Goal: Navigation & Orientation: Understand site structure

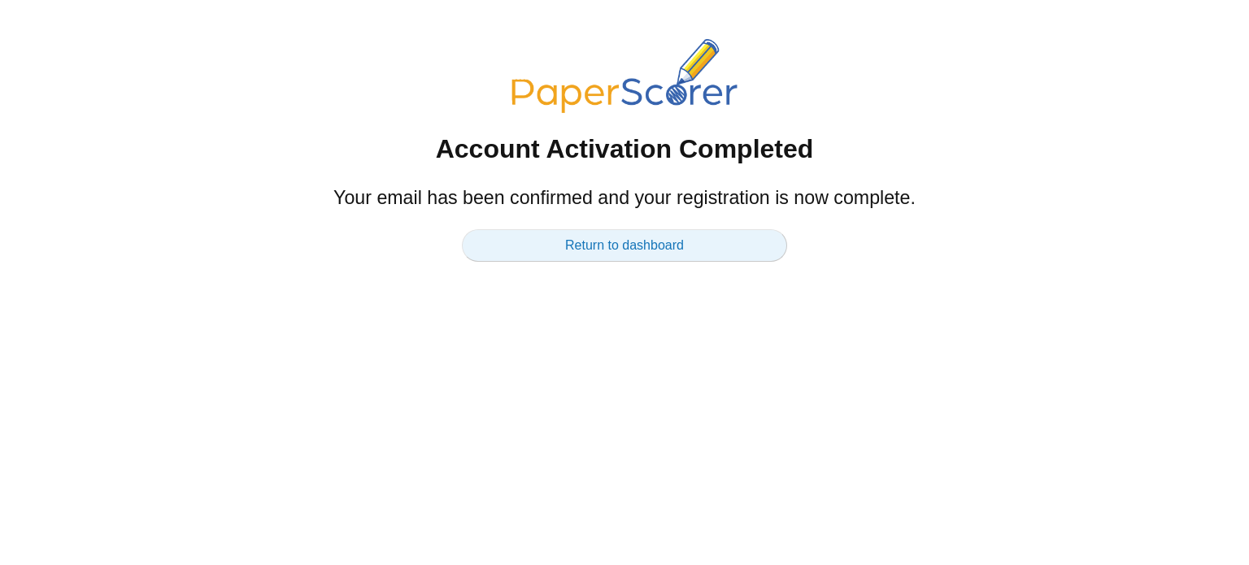
click at [621, 251] on link "Return to dashboard" at bounding box center [624, 245] width 325 height 33
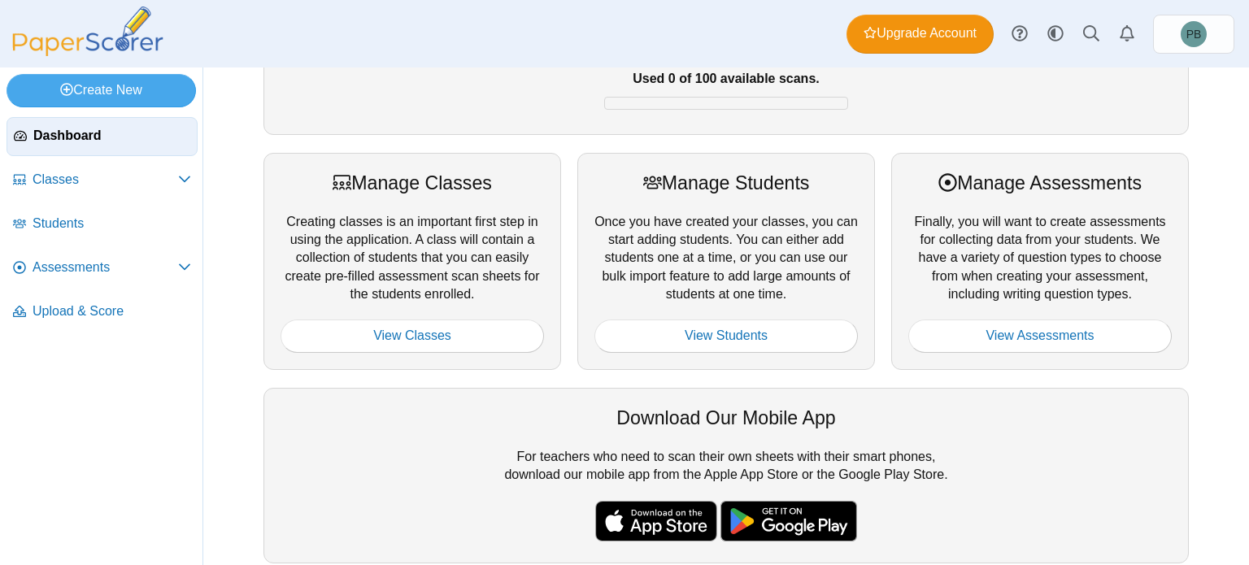
scroll to position [148, 0]
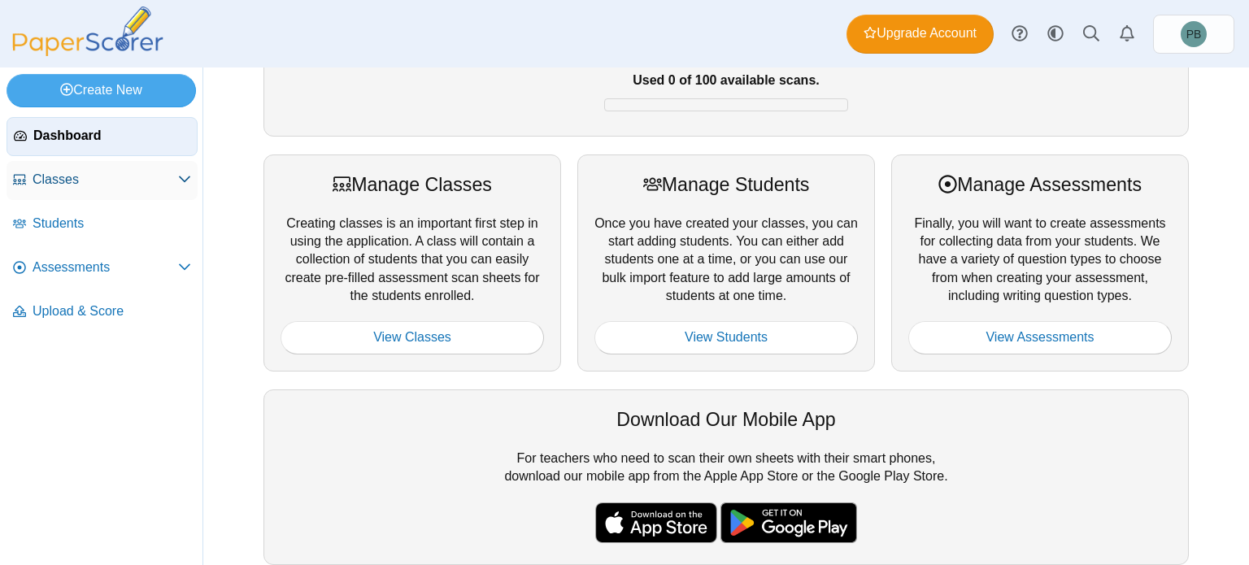
click at [76, 187] on span "Classes" at bounding box center [106, 180] width 146 height 18
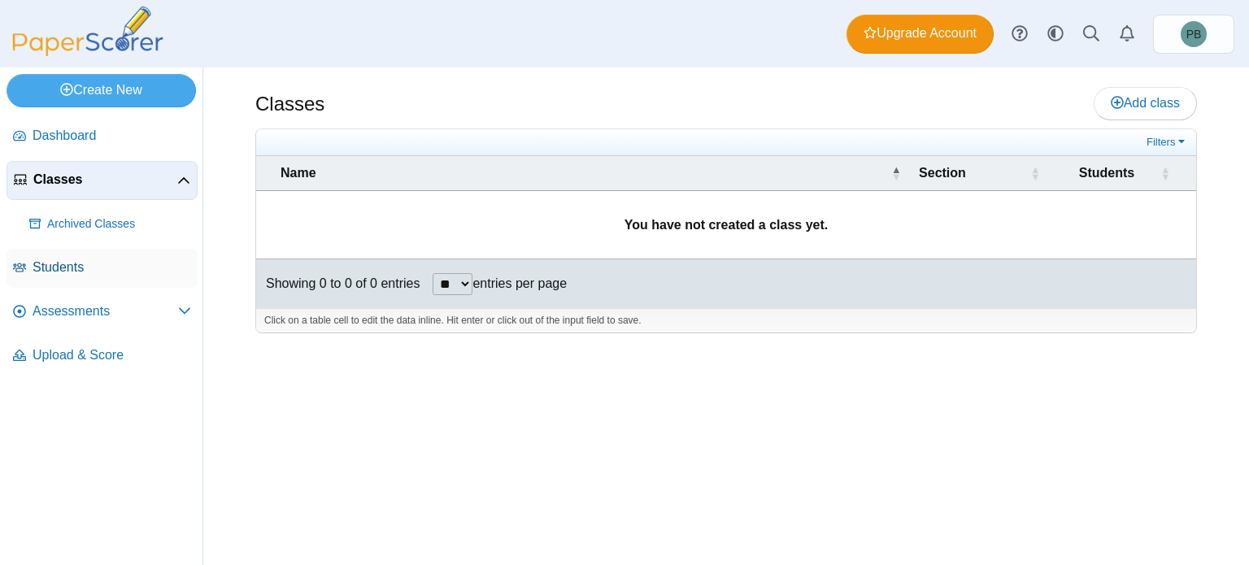
click at [88, 263] on span "Students" at bounding box center [112, 268] width 159 height 18
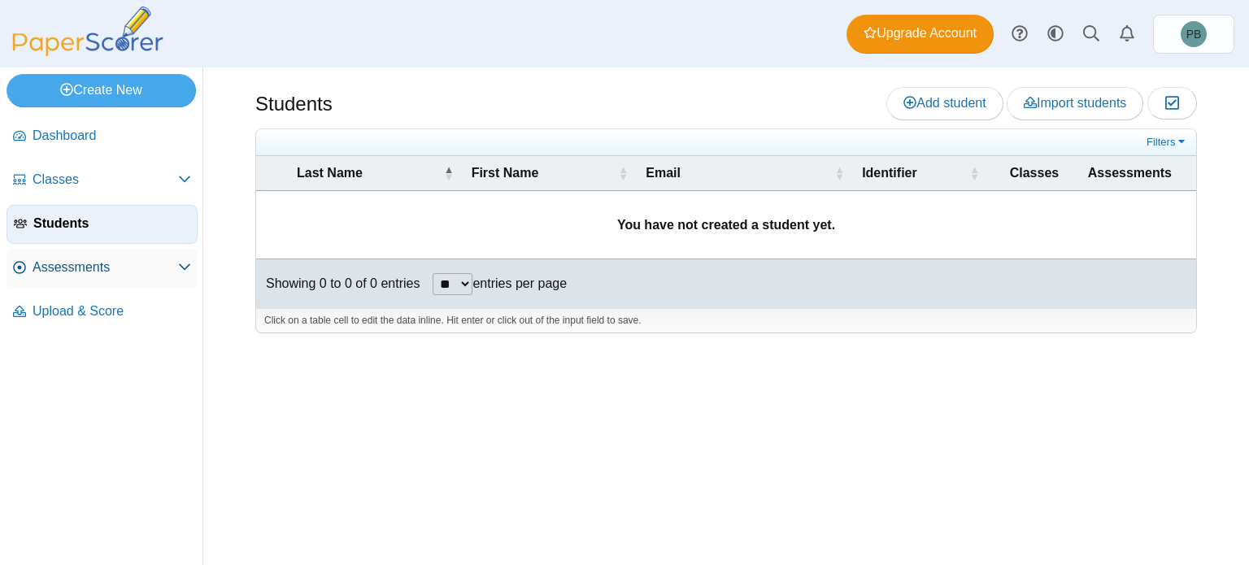
click at [98, 262] on span "Assessments" at bounding box center [106, 268] width 146 height 18
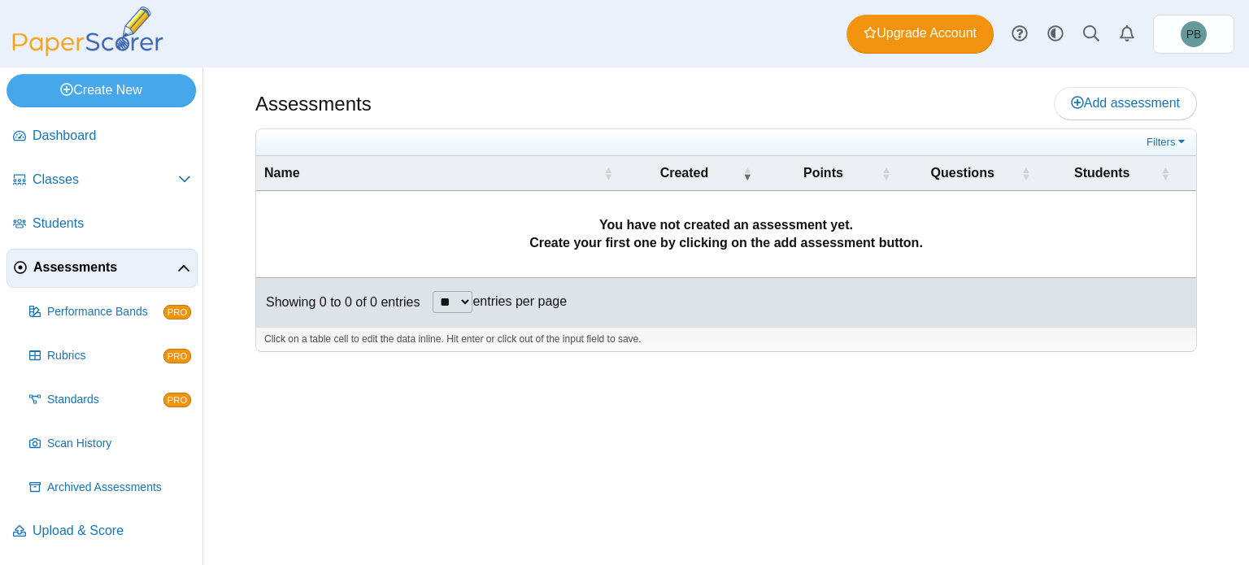
click at [117, 268] on span "Assessments" at bounding box center [105, 268] width 144 height 18
click at [185, 266] on use at bounding box center [183, 268] width 11 height 7
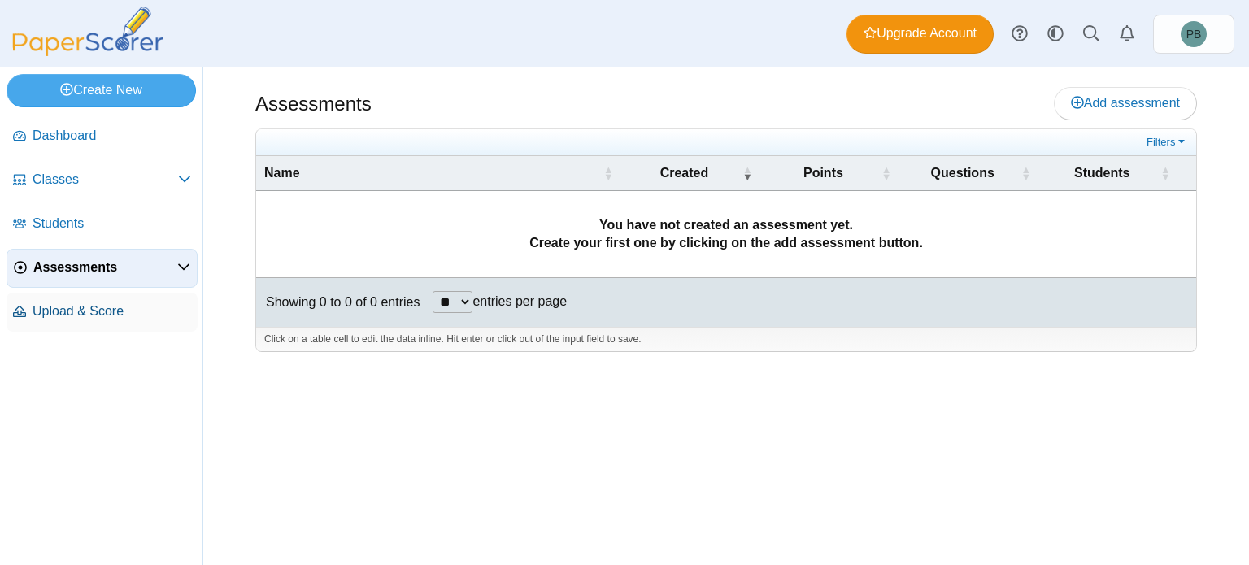
click at [128, 308] on span "Upload & Score" at bounding box center [112, 311] width 159 height 18
